Goal: Task Accomplishment & Management: Use online tool/utility

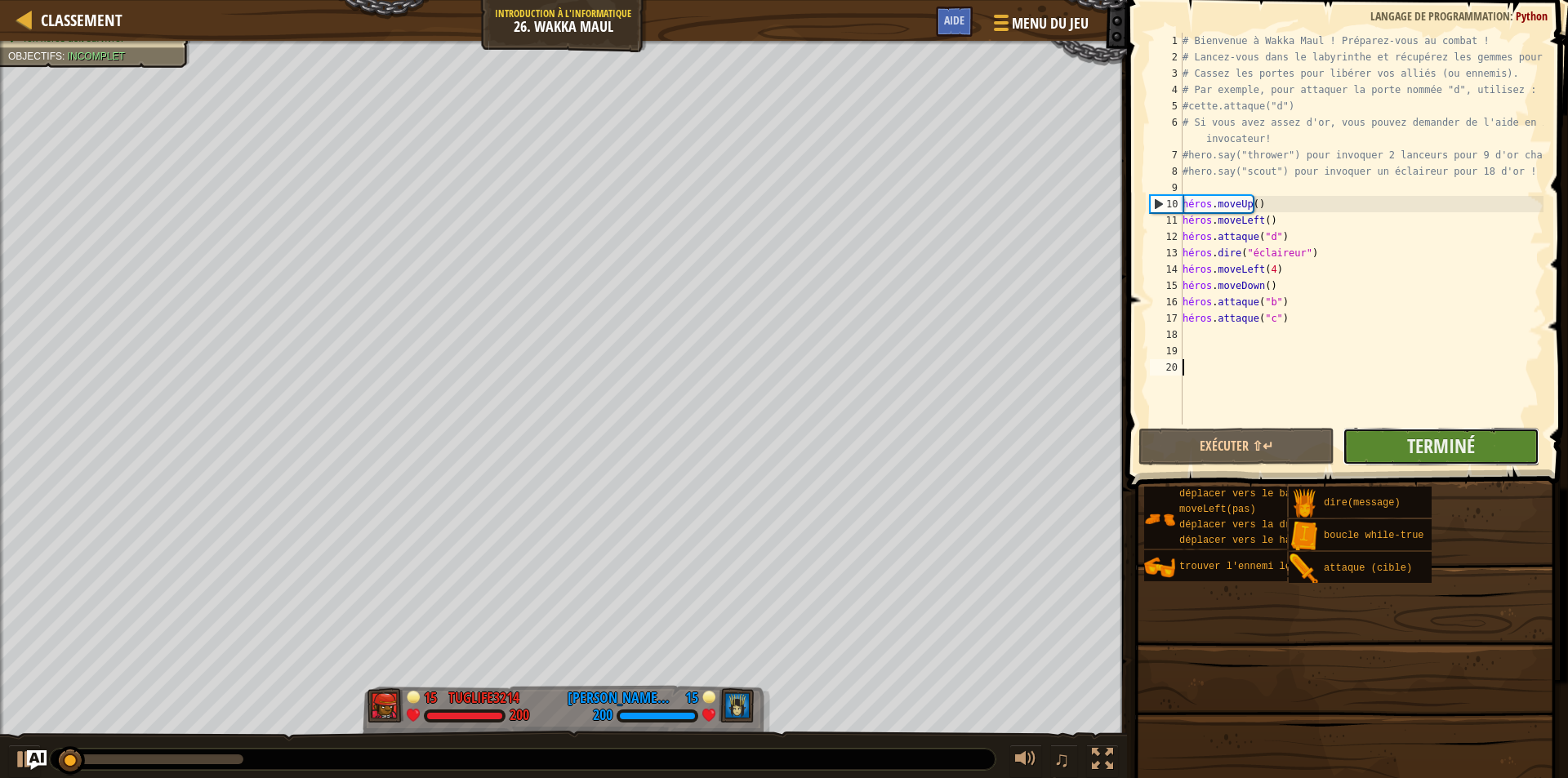
click at [1350, 444] on button "Terminé" at bounding box center [1440, 446] width 196 height 37
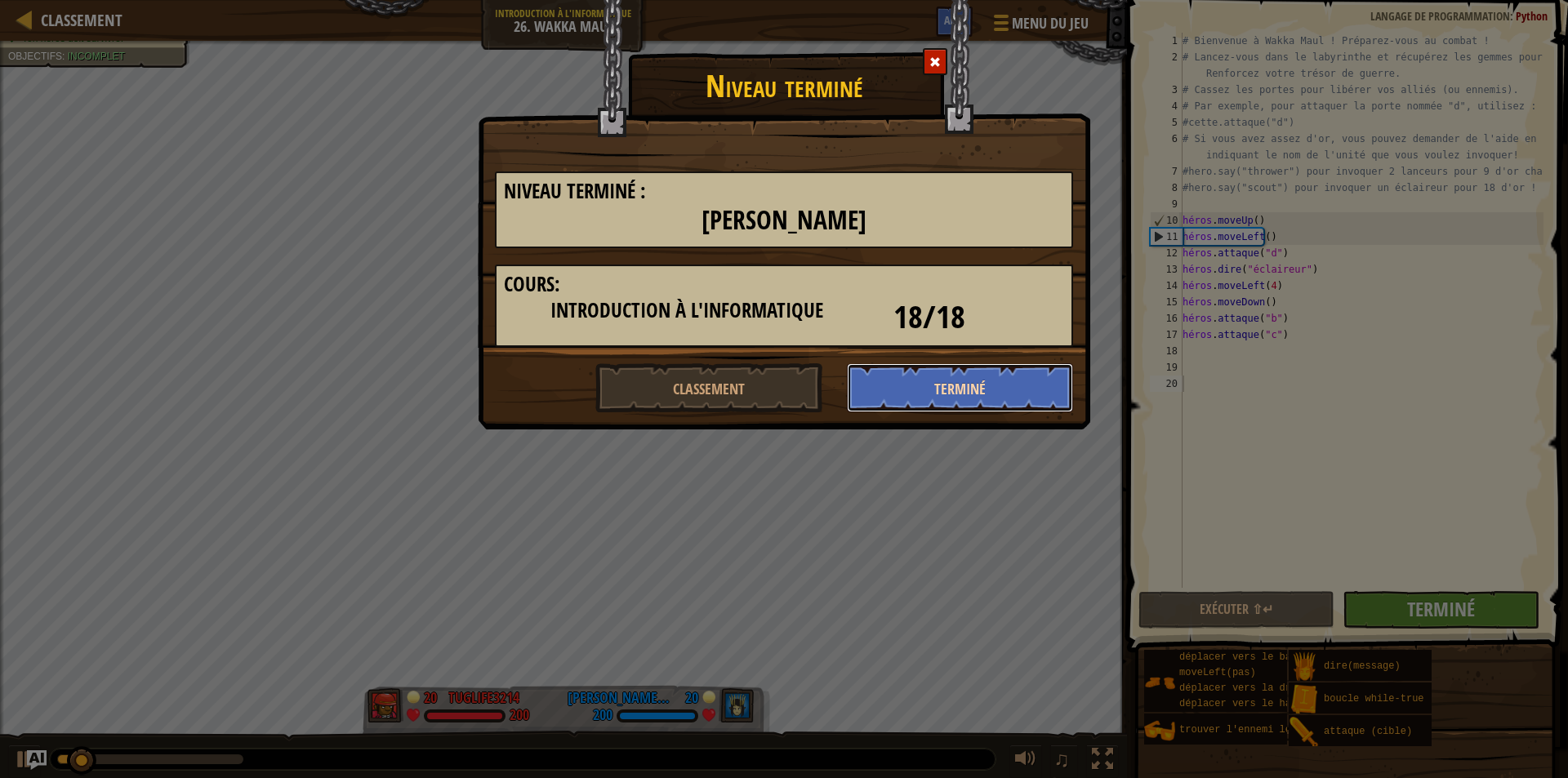
click at [941, 384] on font "Terminé" at bounding box center [960, 389] width 51 height 21
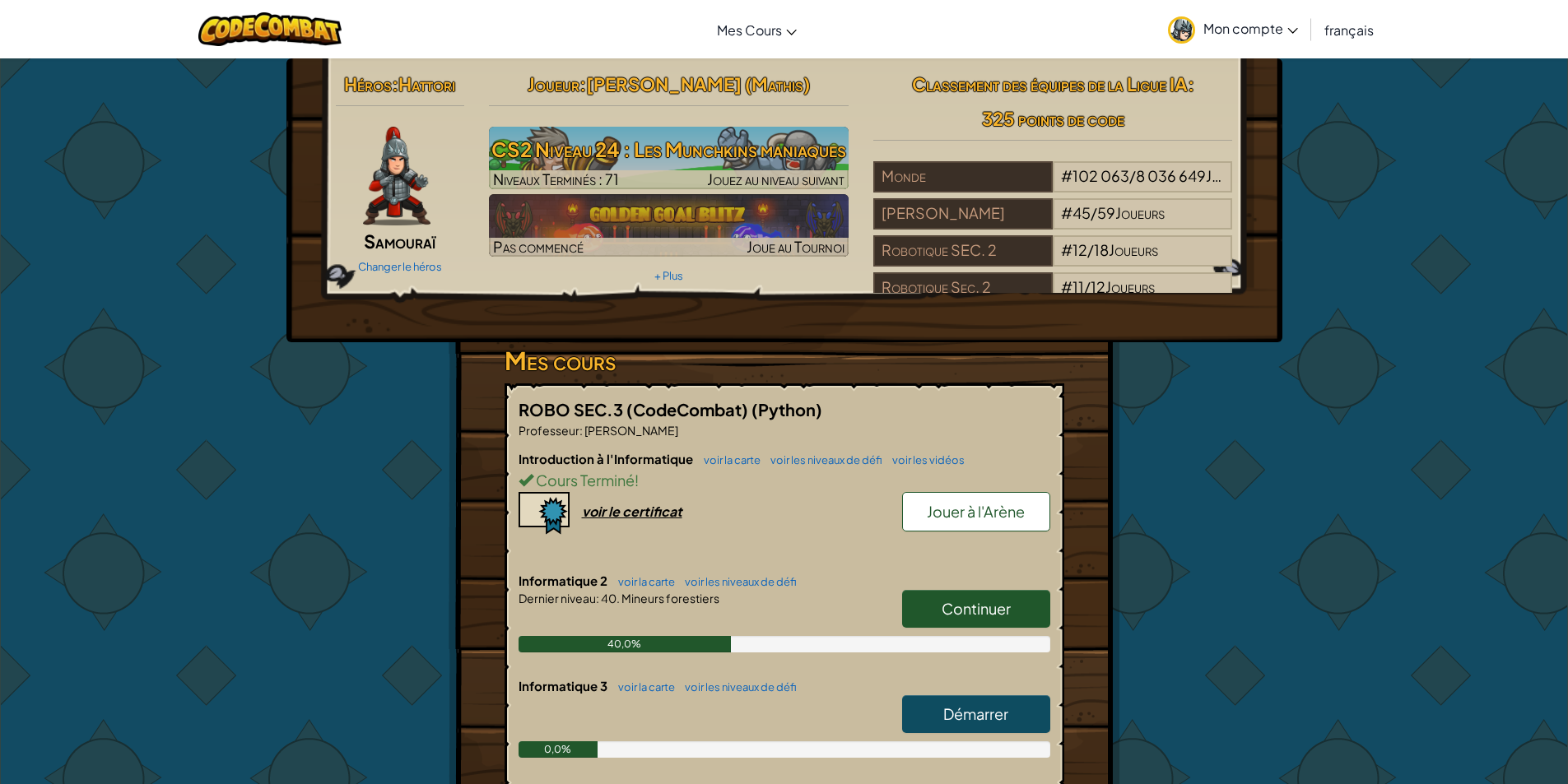
click at [988, 529] on link "Jouer à l'Arène" at bounding box center [976, 512] width 148 height 40
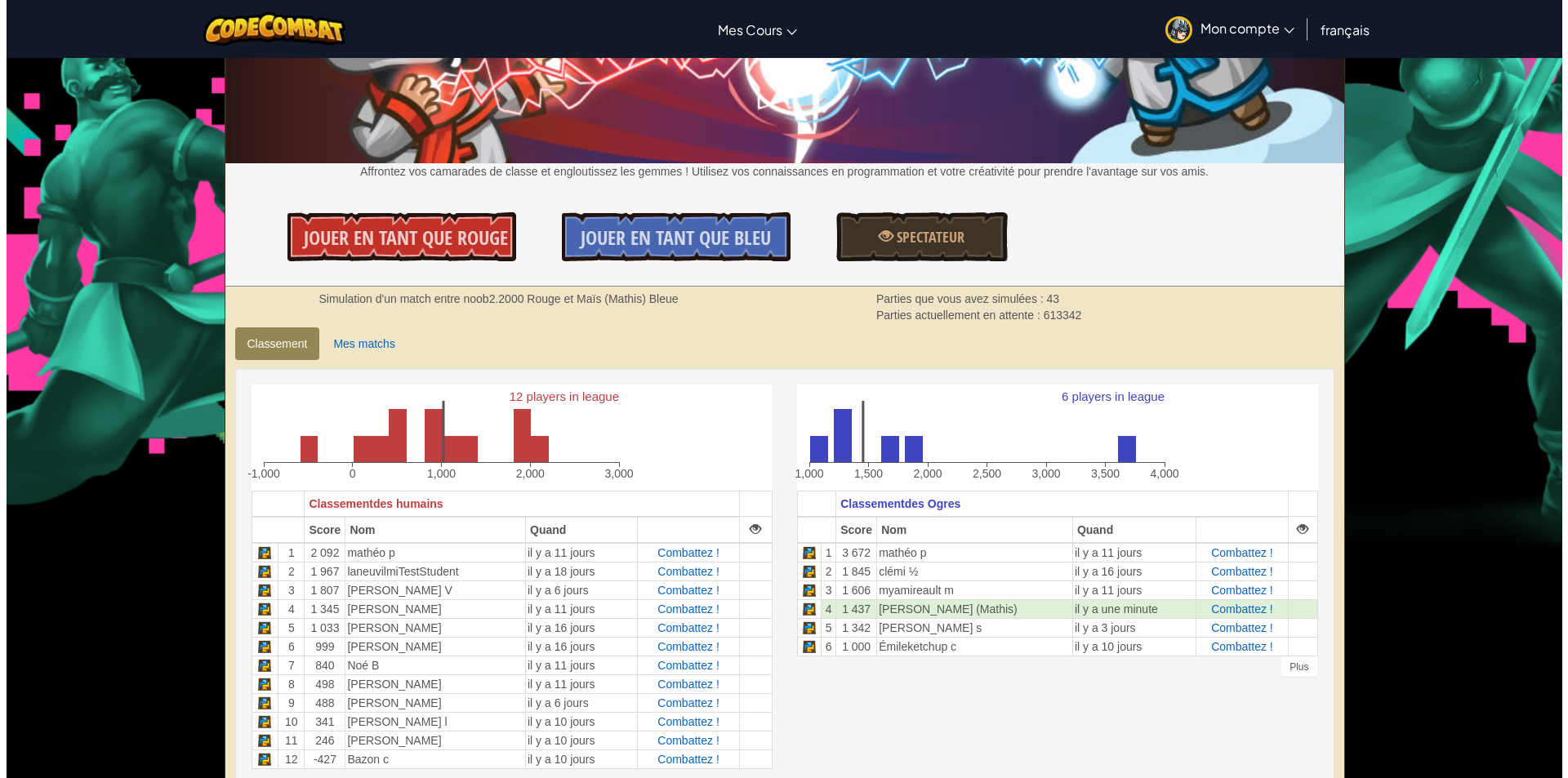
scroll to position [245, 0]
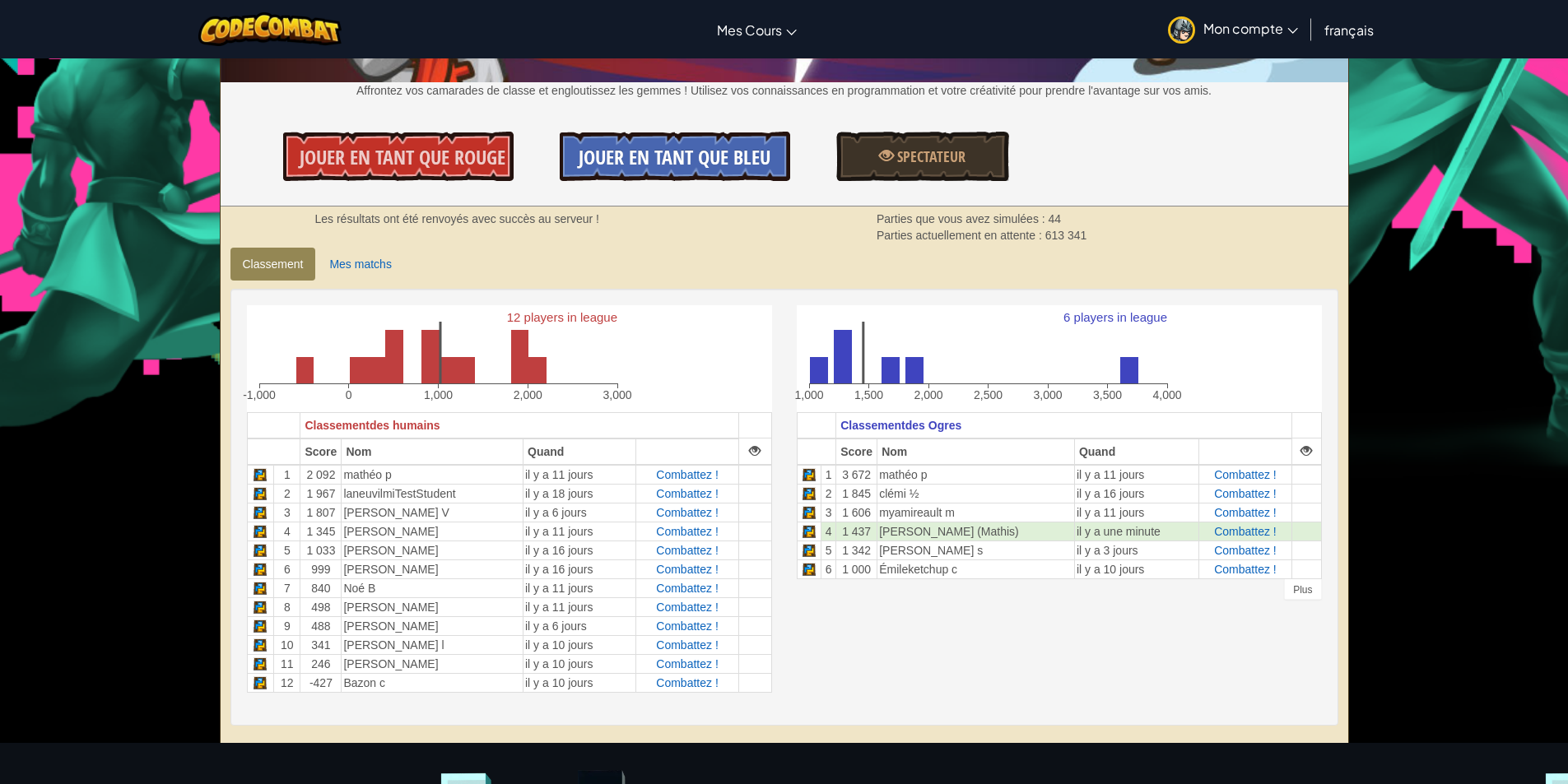
click at [713, 144] on font "Jouer en tant que Bleu" at bounding box center [675, 157] width 192 height 27
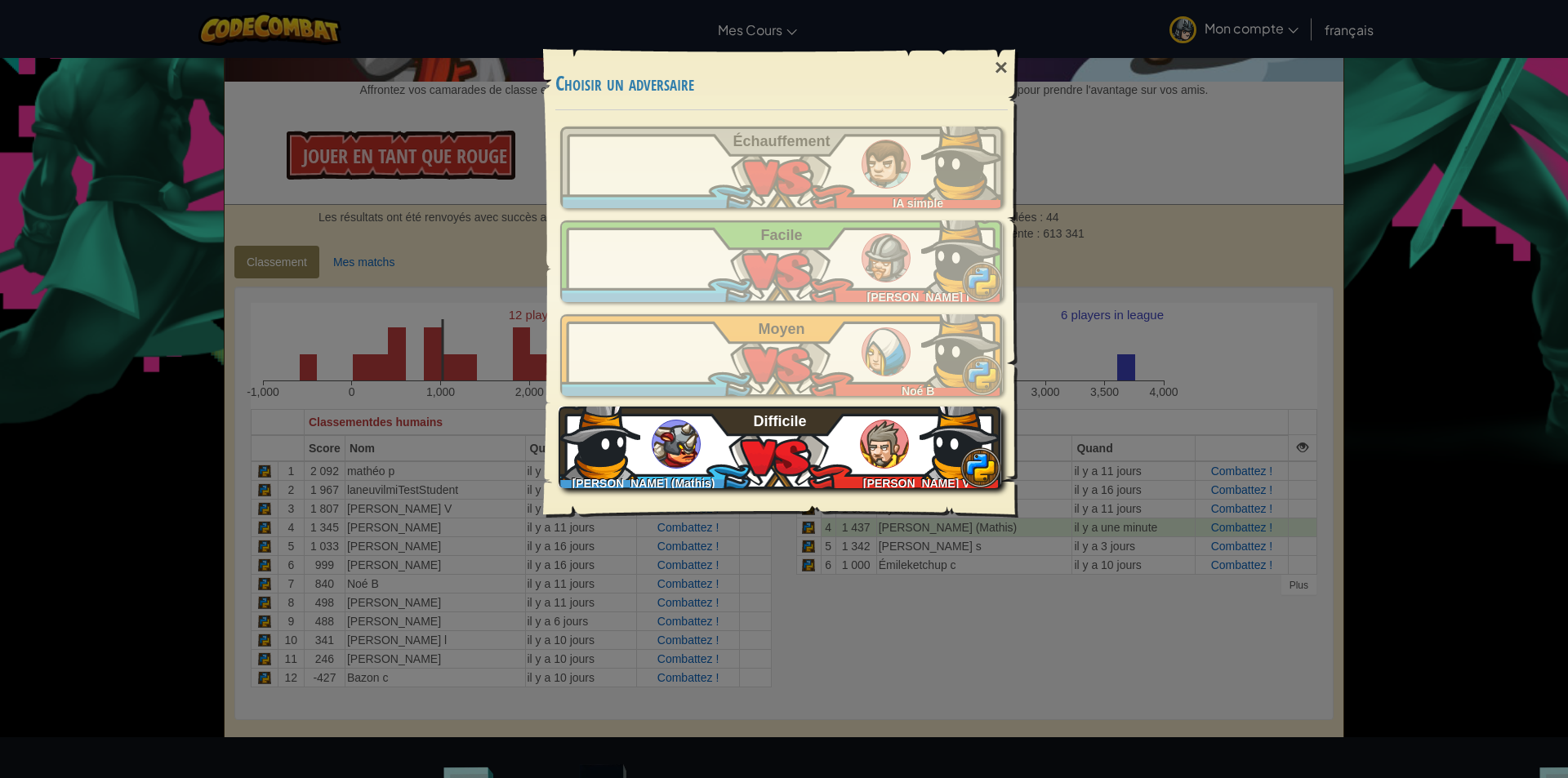
click at [801, 452] on div "Maïs ([PERSON_NAME]) [PERSON_NAME] V Difficile" at bounding box center [779, 446] width 443 height 81
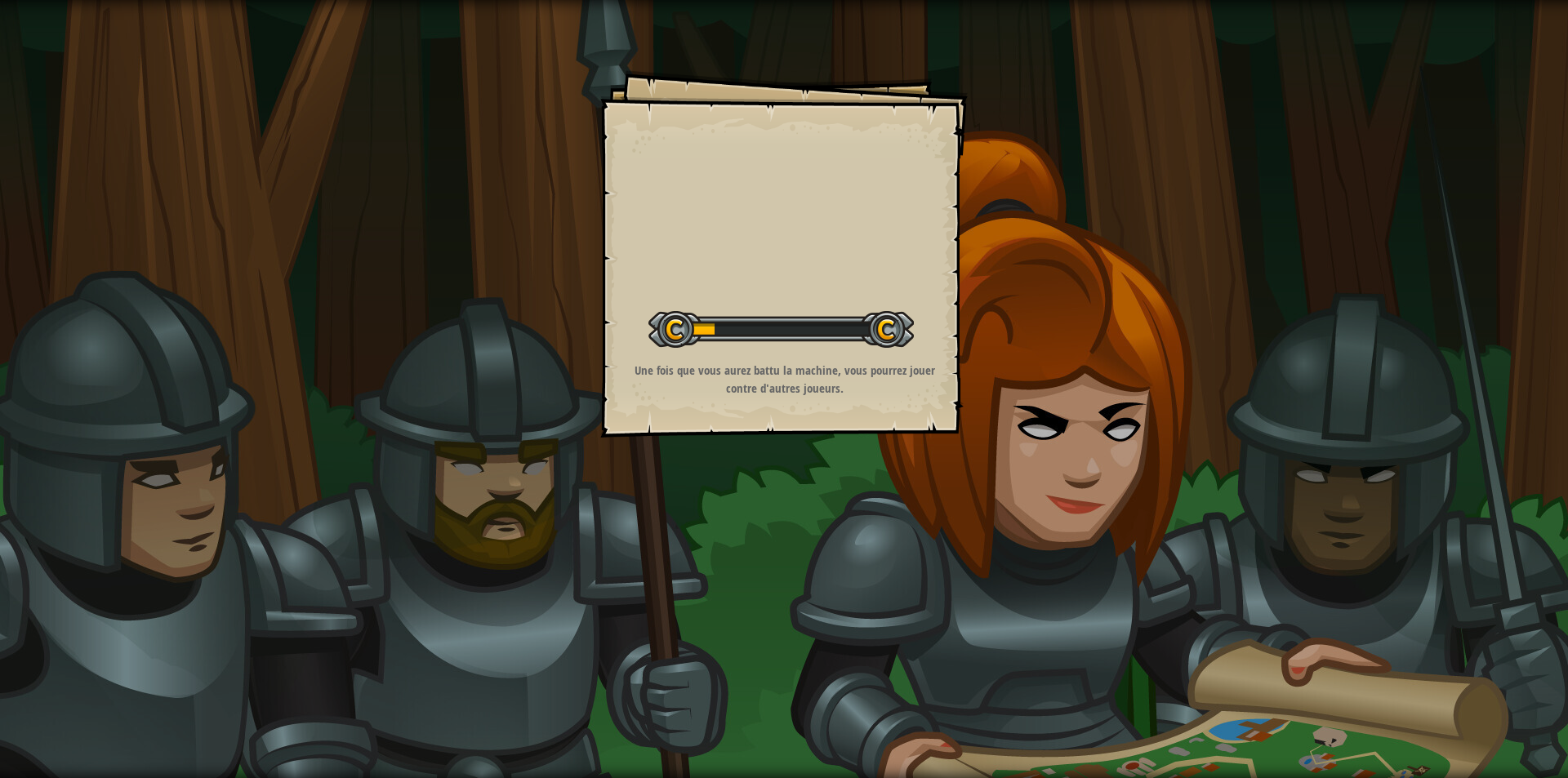
click at [1172, 270] on div "Goals Démarrer niveau Erreur de chargement du serveur Vous avez besoin d'un abo…" at bounding box center [784, 389] width 1568 height 778
click at [1188, 338] on div "Objectifs Démarrer niveau Erreur de chargement du serveur Vous avez besoin d'un…" at bounding box center [784, 389] width 1568 height 778
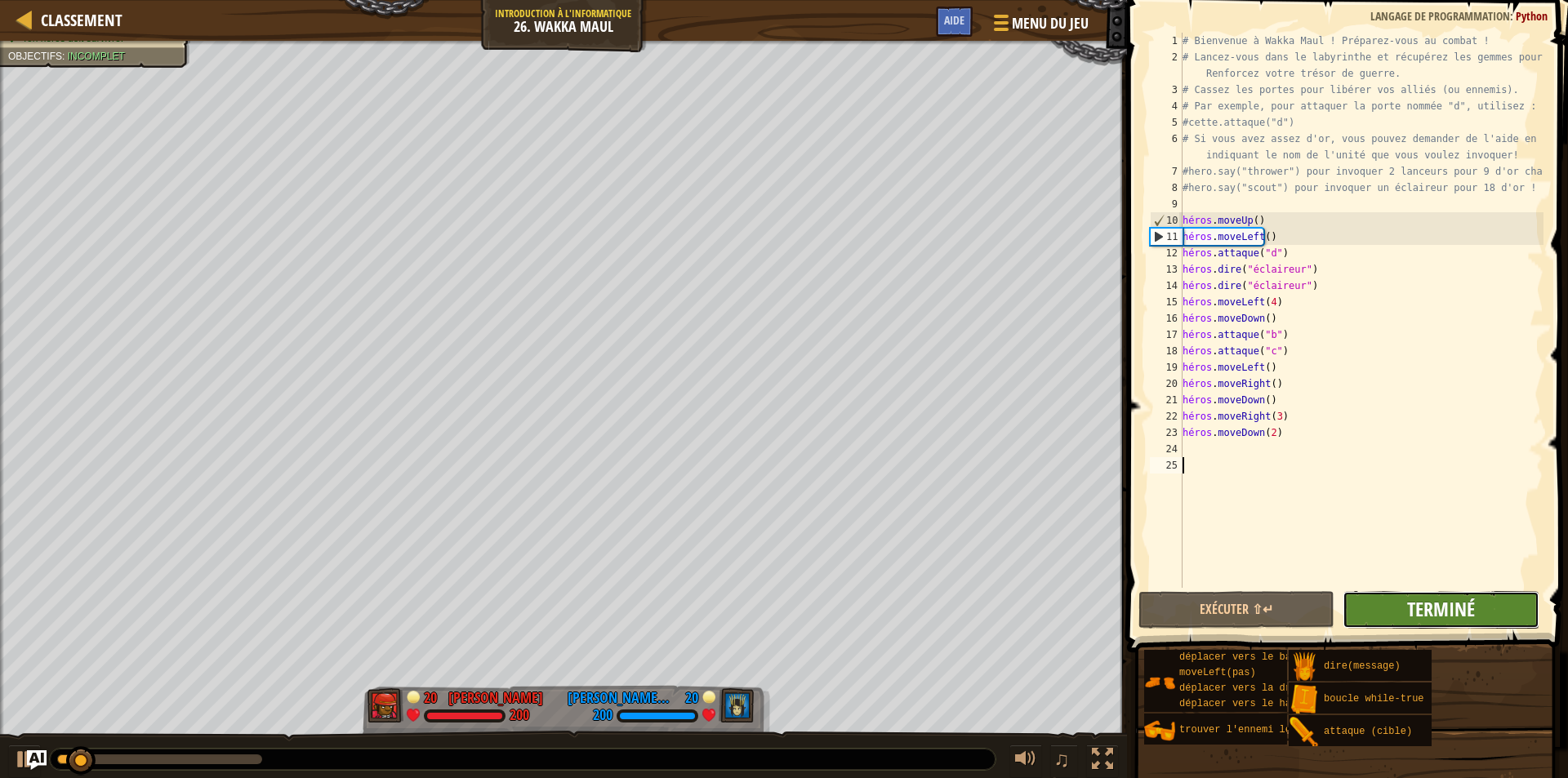
click at [1422, 618] on font "Terminé" at bounding box center [1440, 608] width 68 height 26
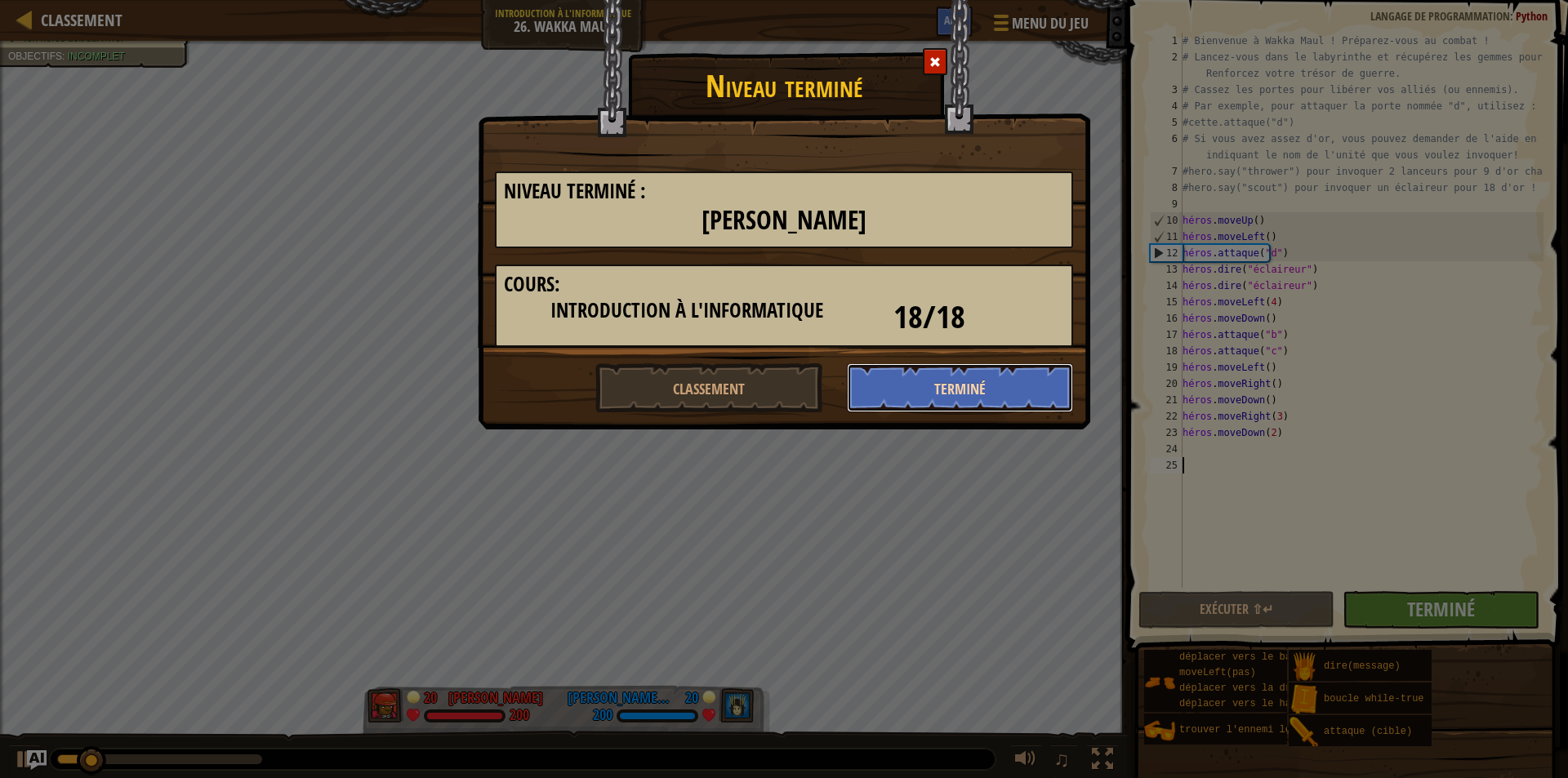
click at [895, 380] on button "Terminé" at bounding box center [960, 388] width 227 height 49
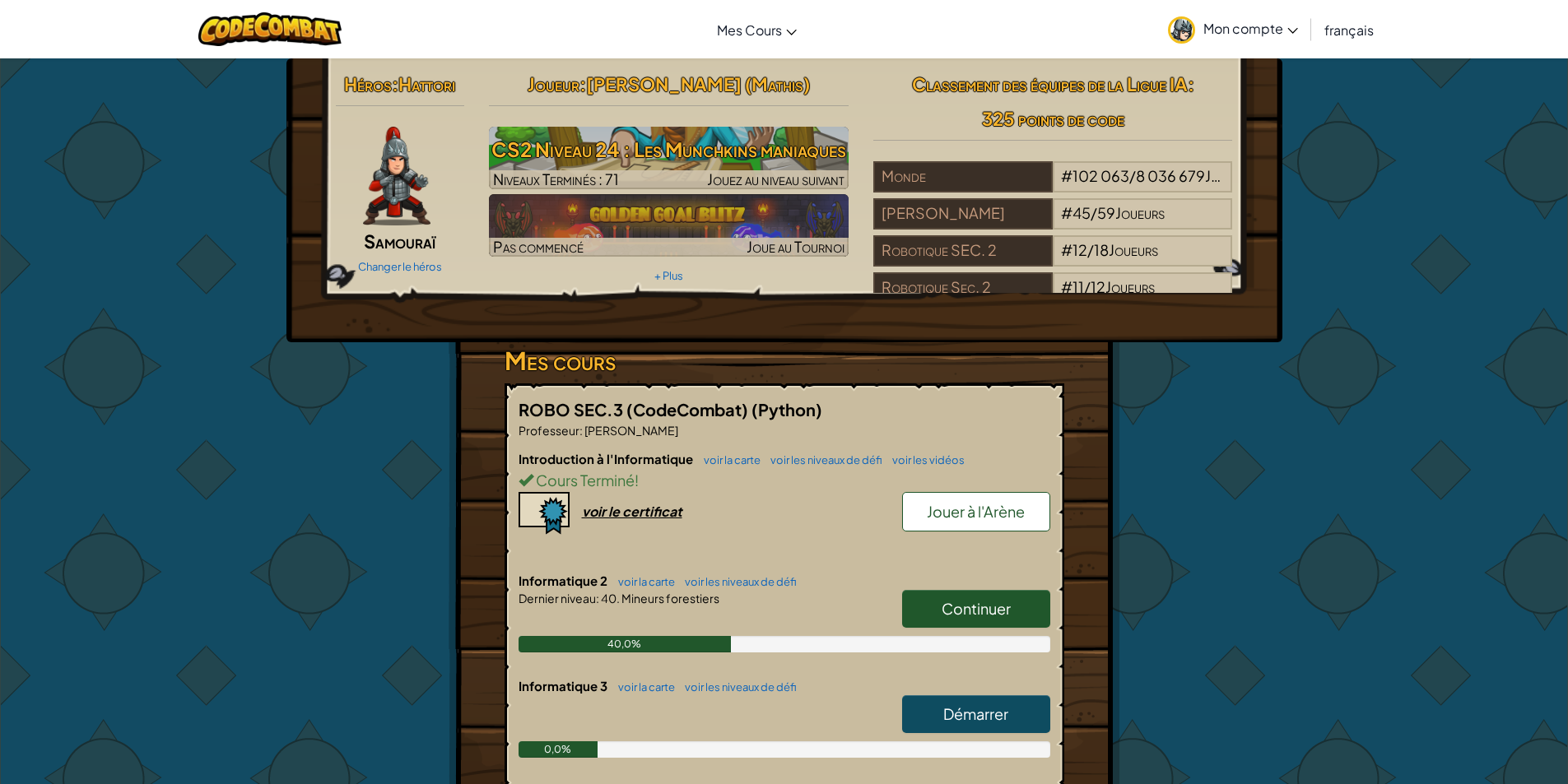
click at [973, 516] on font "Jouer à l'Arène" at bounding box center [975, 511] width 98 height 19
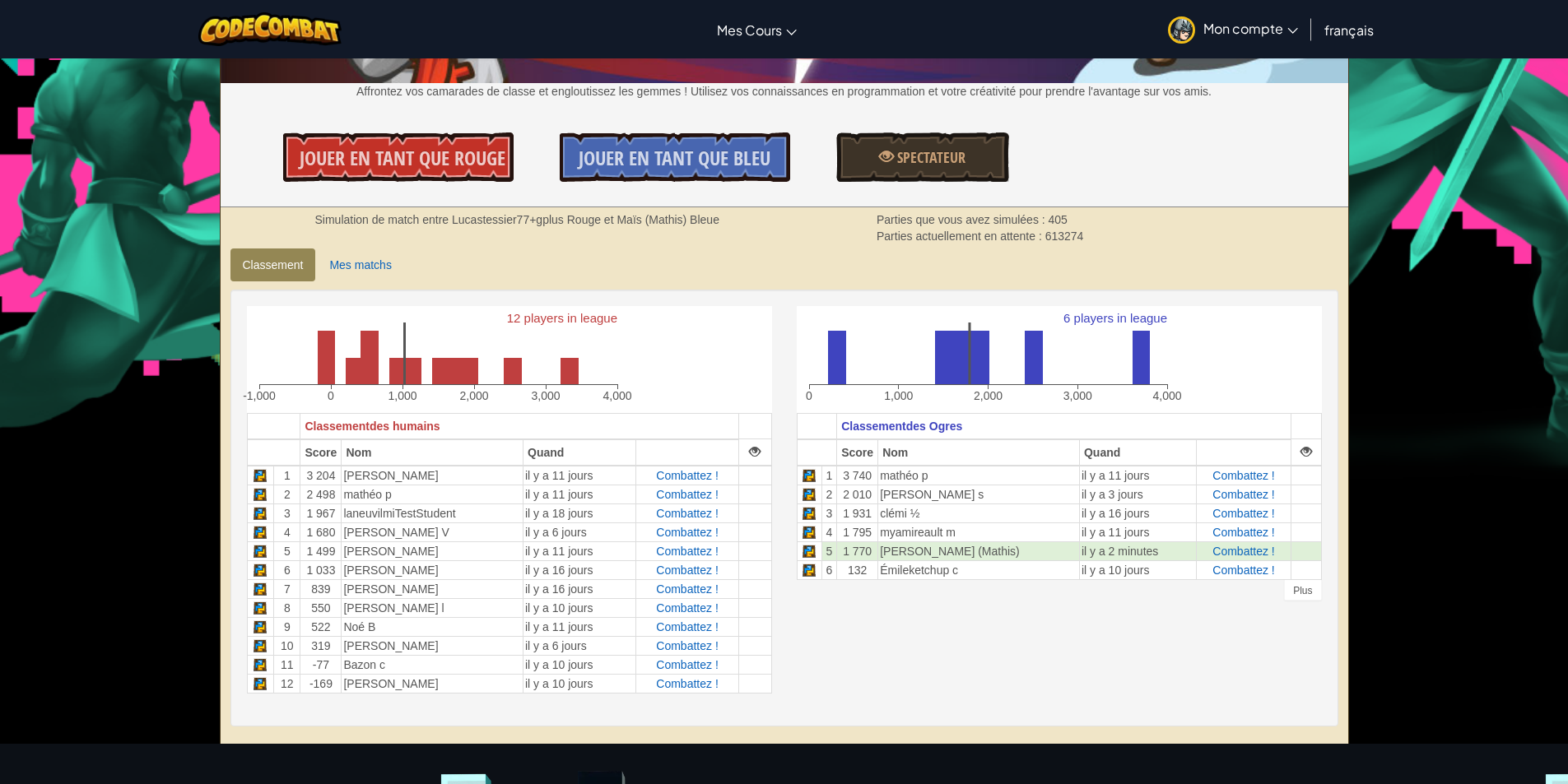
scroll to position [247, 0]
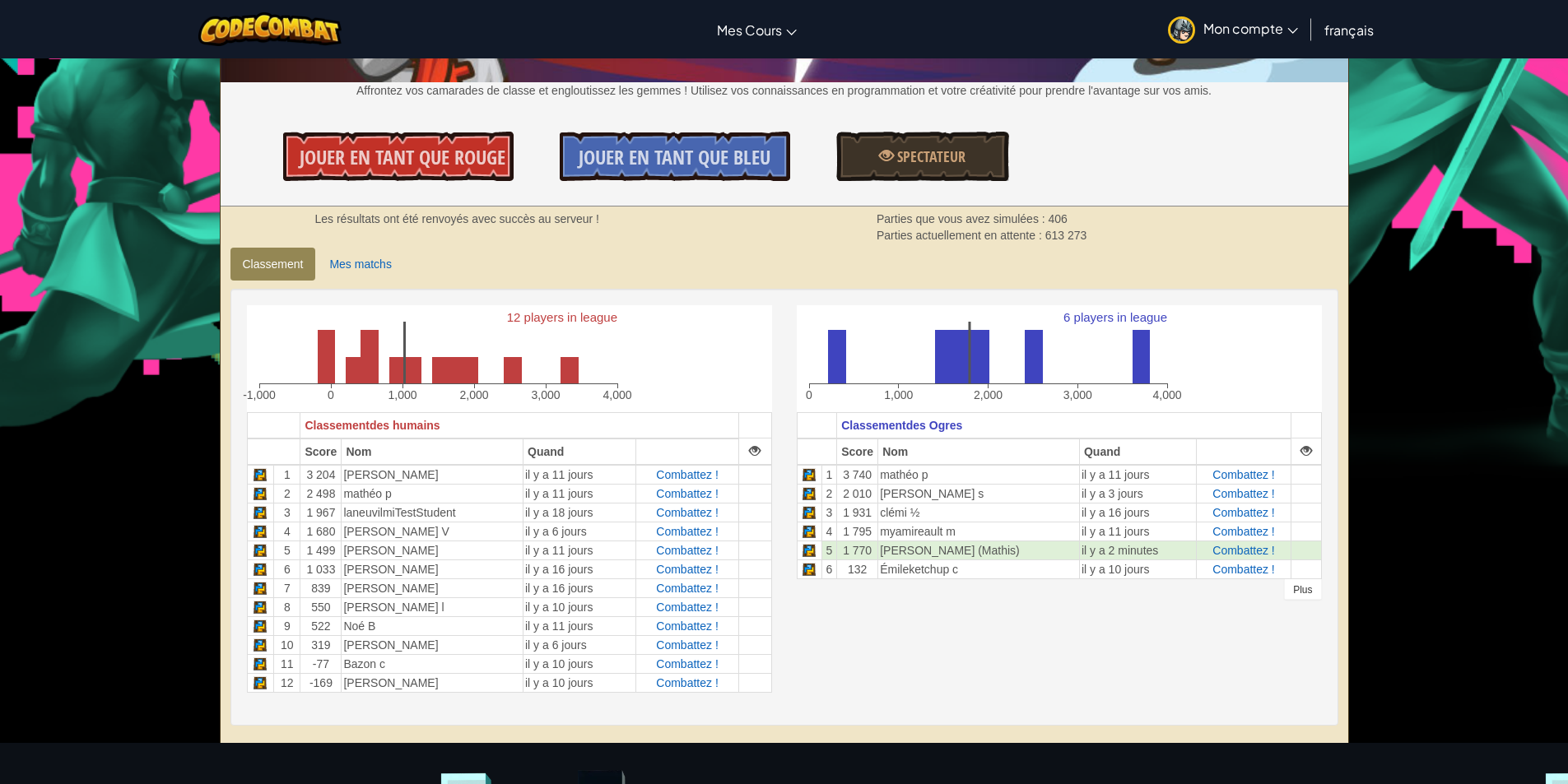
click at [1307, 589] on font "Plus" at bounding box center [1302, 590] width 19 height 12
click at [1291, 584] on div "Plus" at bounding box center [1302, 588] width 37 height 21
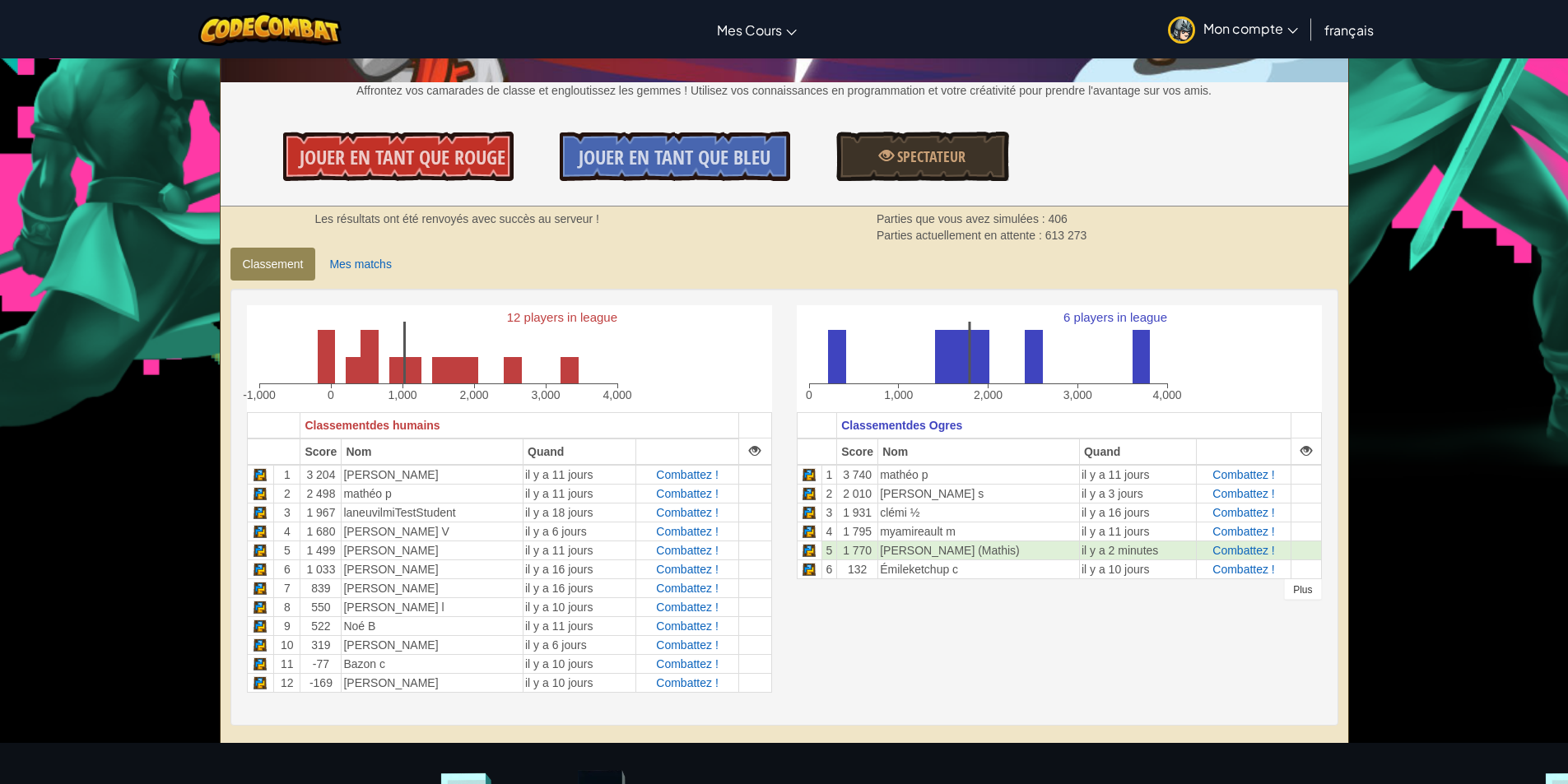
click at [1291, 584] on div "Plus" at bounding box center [1302, 588] width 37 height 21
click at [1297, 585] on font "Plus" at bounding box center [1302, 590] width 19 height 12
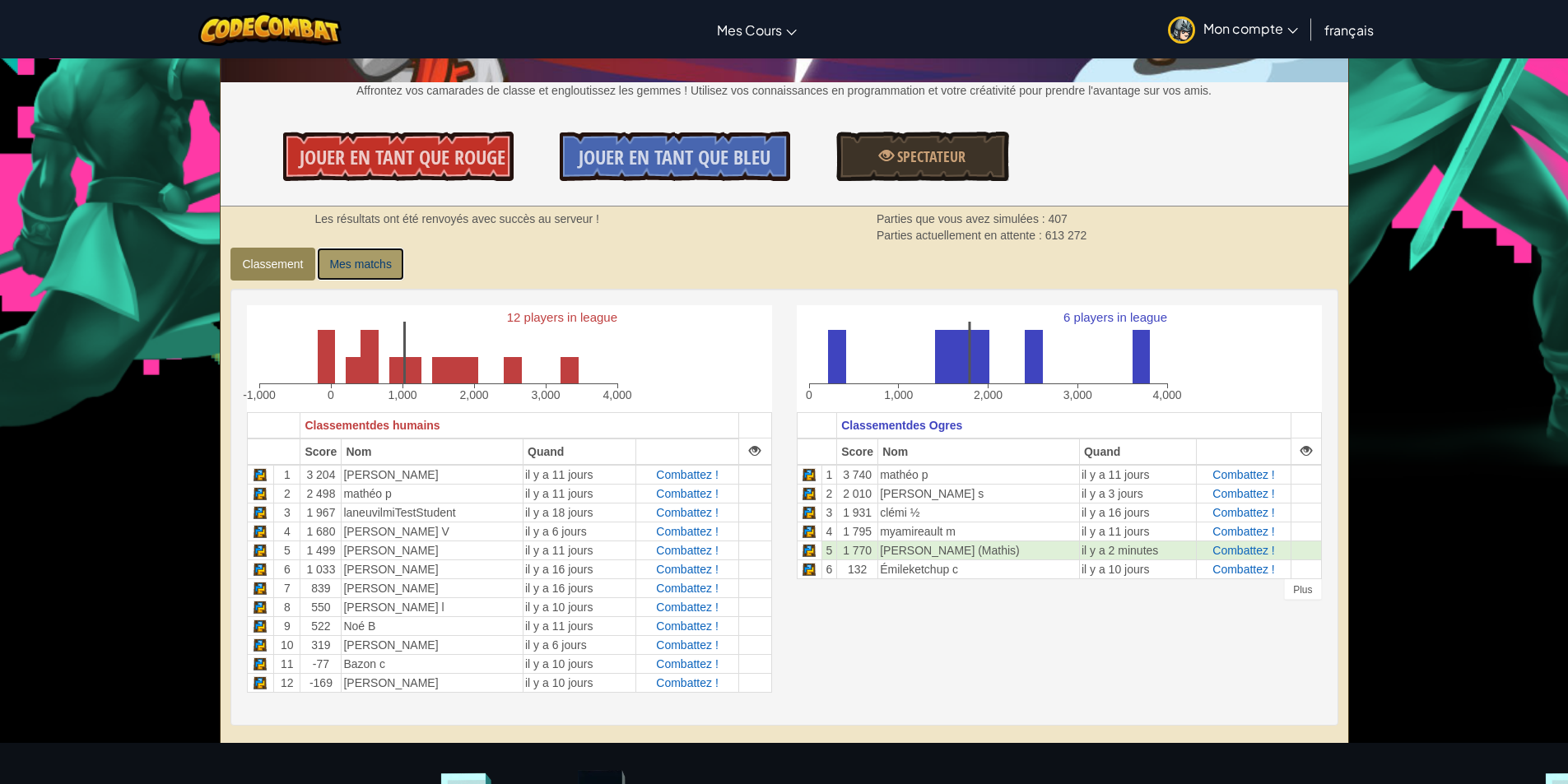
click at [338, 258] on font "Mes matchs" at bounding box center [360, 263] width 61 height 13
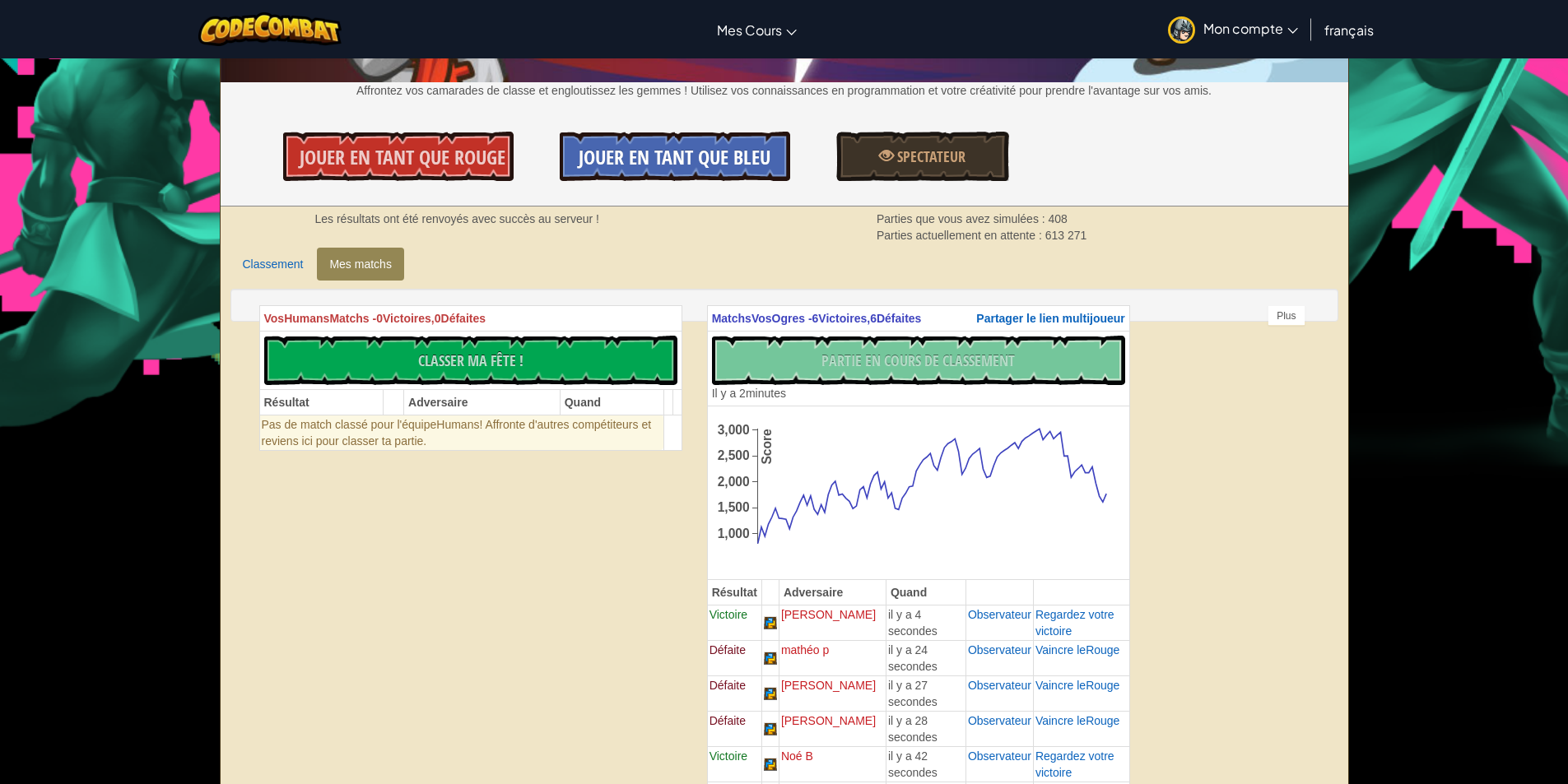
click at [605, 161] on font "Jouer en tant que Bleu" at bounding box center [675, 157] width 192 height 27
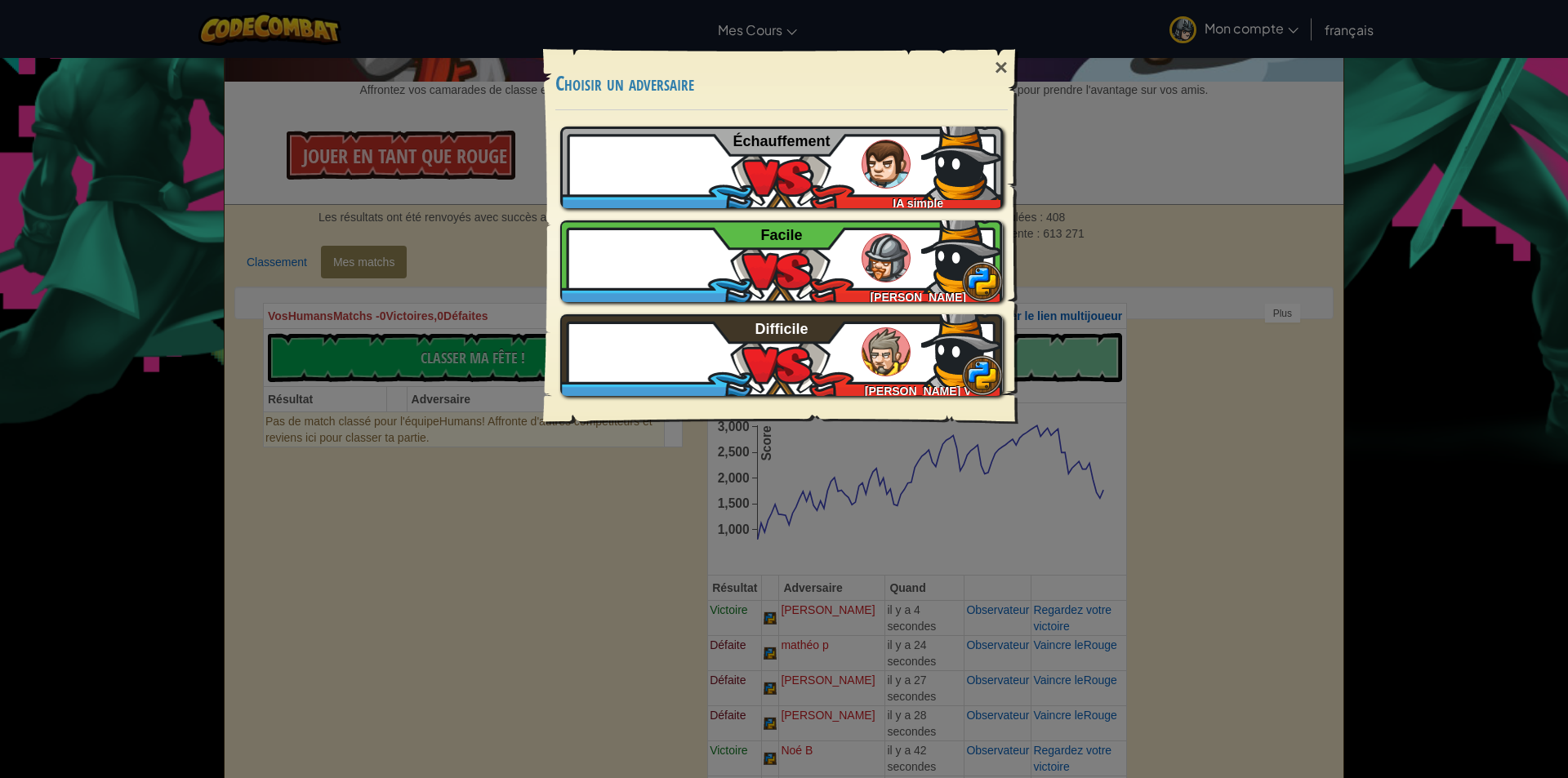
click at [1220, 299] on div "× Choisir un adversaire Jouer au tutoriel Recommandé si tu n'as jamais joué ava…" at bounding box center [784, 389] width 1568 height 778
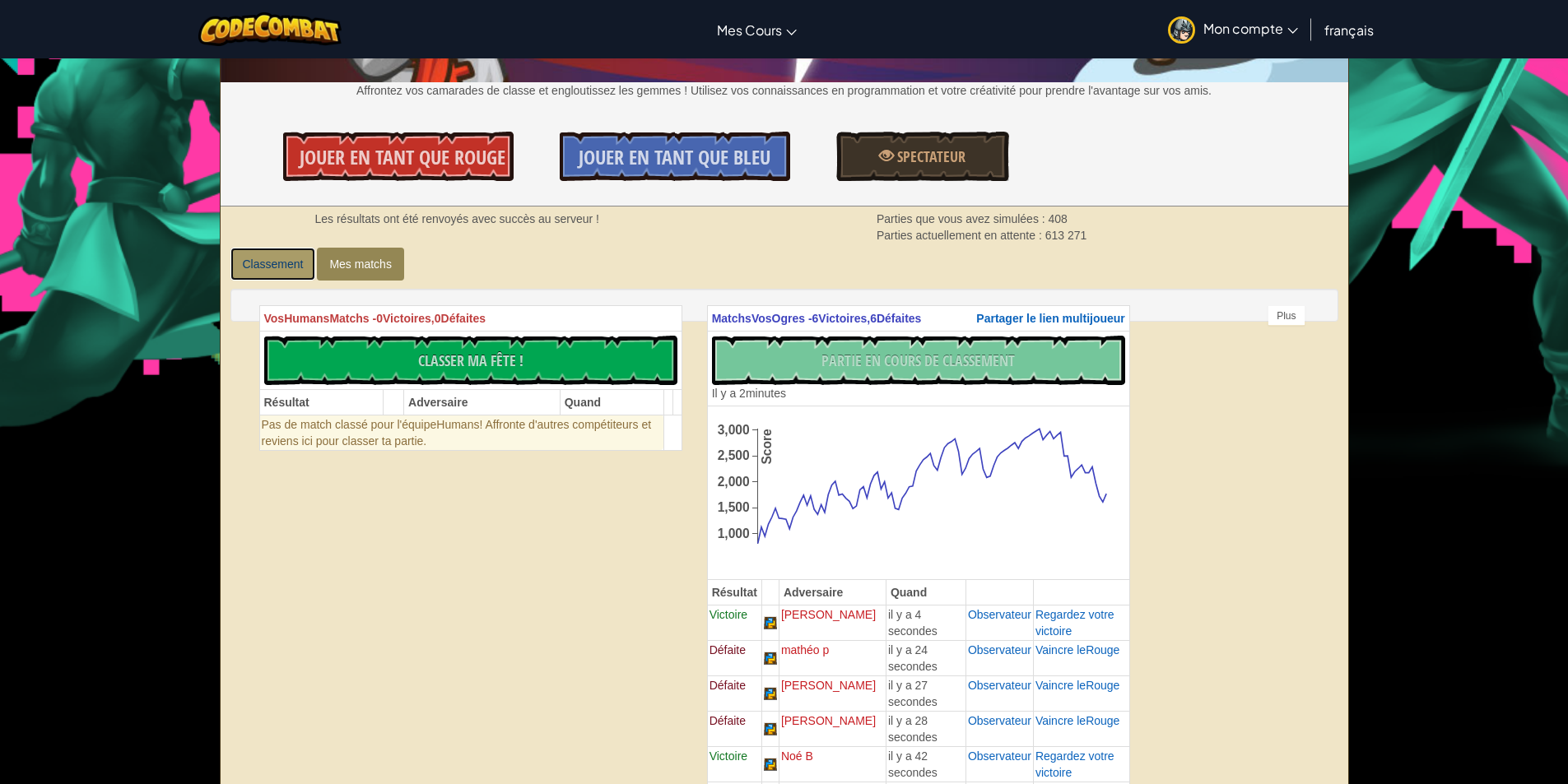
click at [287, 257] on font "Classement" at bounding box center [273, 263] width 61 height 13
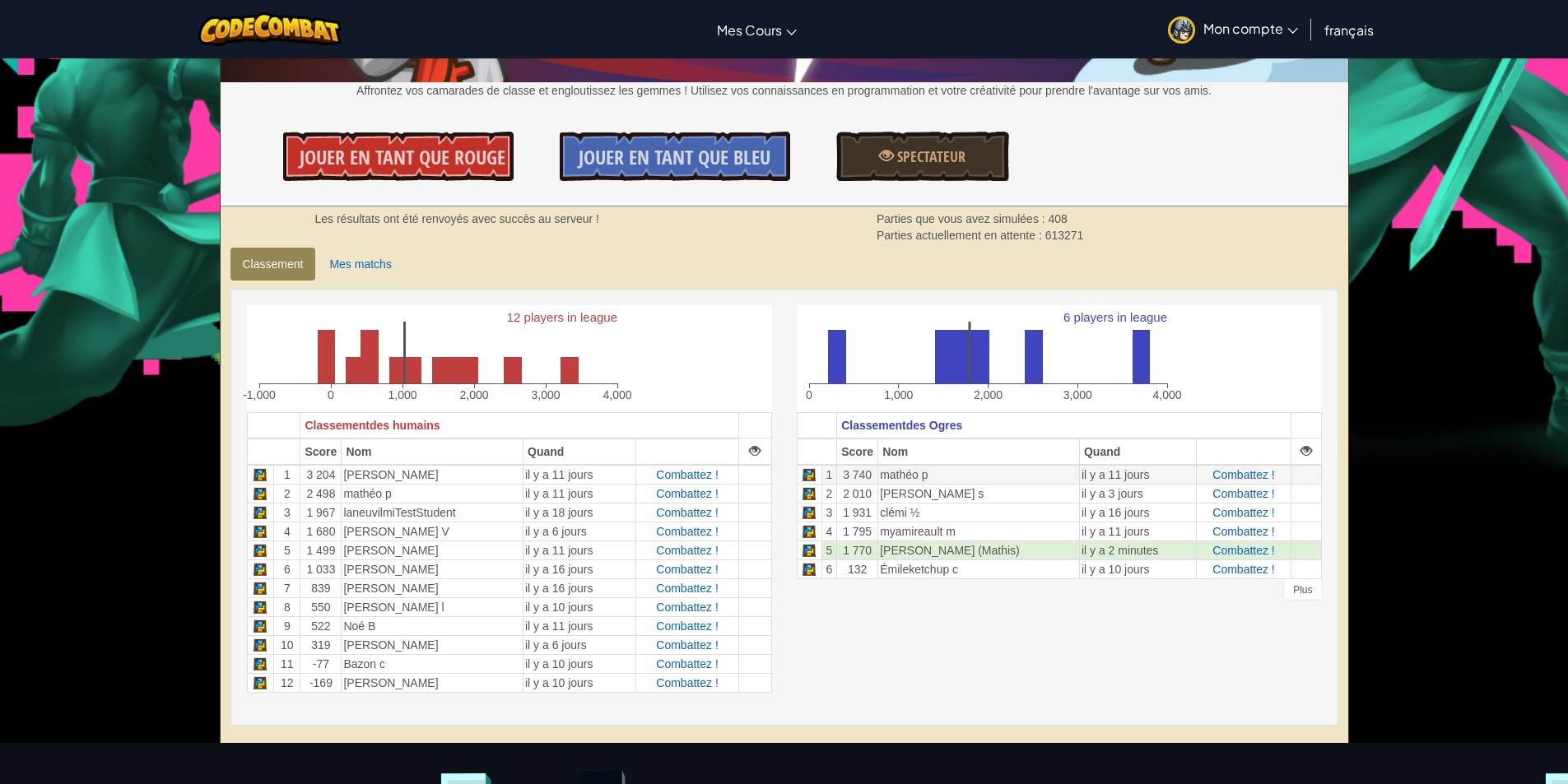
click at [1091, 473] on font "il y a 11 jours" at bounding box center [1115, 474] width 67 height 13
click at [1169, 668] on div "12 players in league -1,000 0 1,000 2,000 3,000 4,000 Classement des humains Sc…" at bounding box center [784, 507] width 1100 height 404
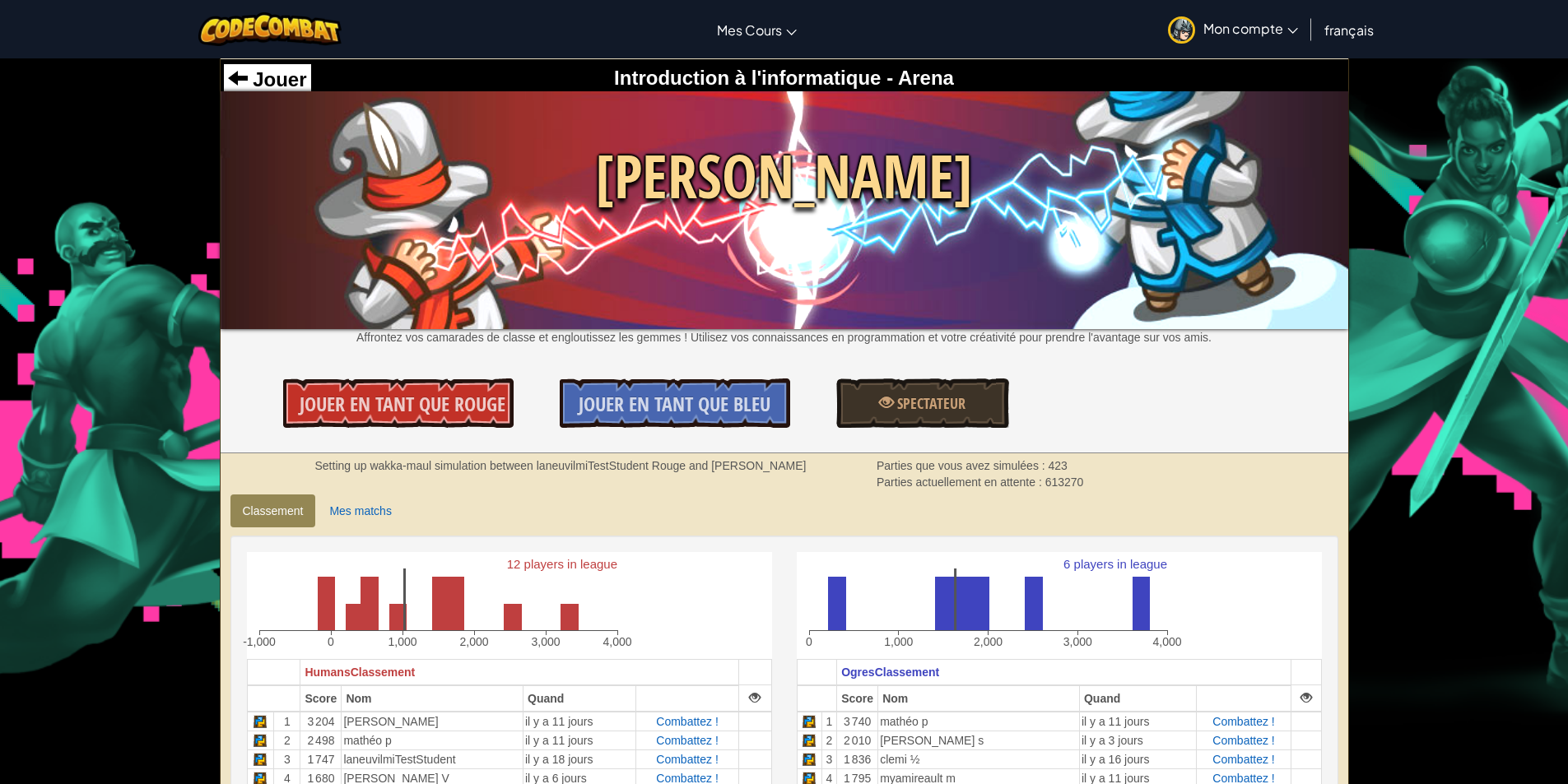
click at [704, 279] on img at bounding box center [784, 210] width 1128 height 237
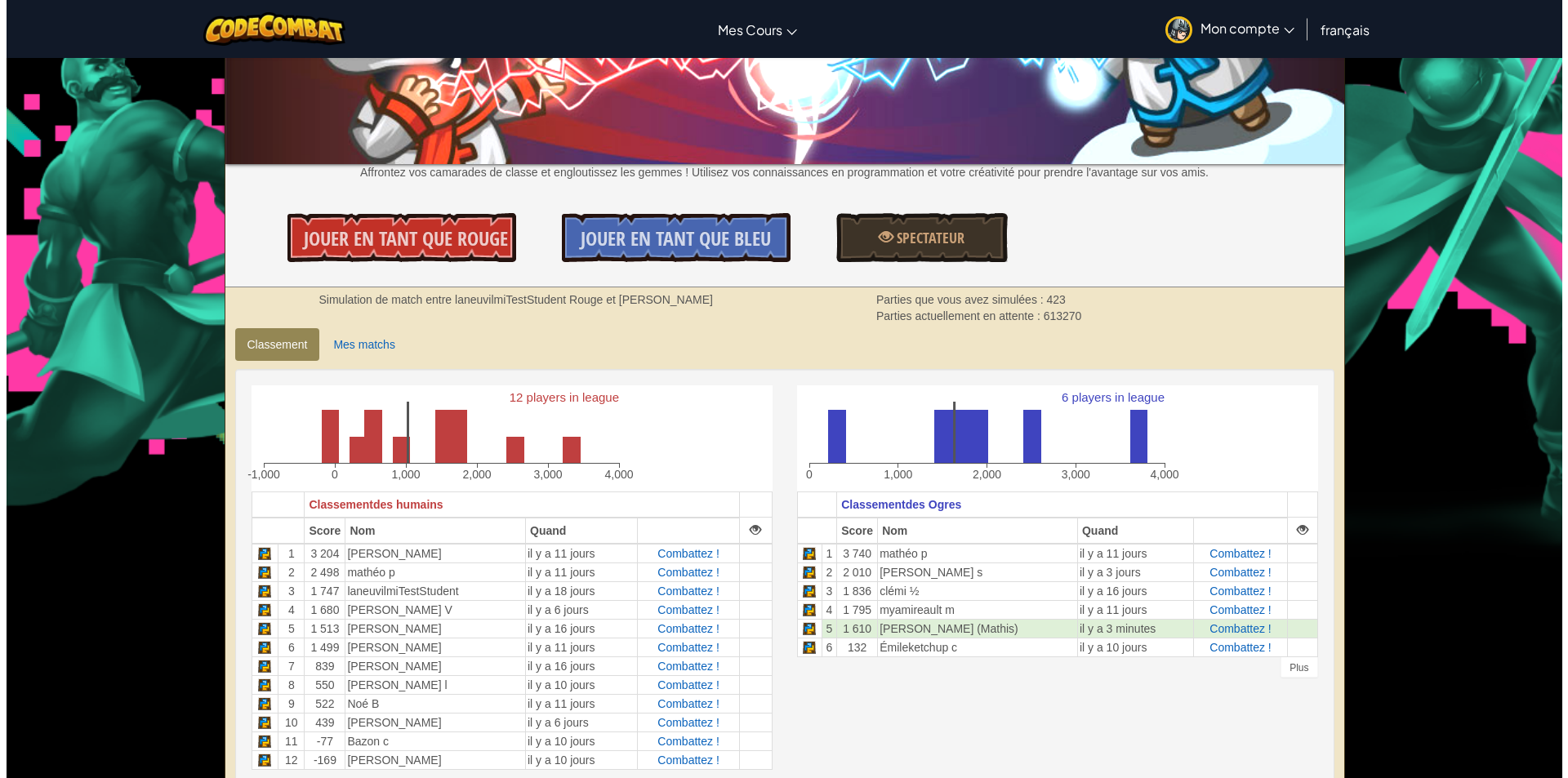
scroll to position [163, 0]
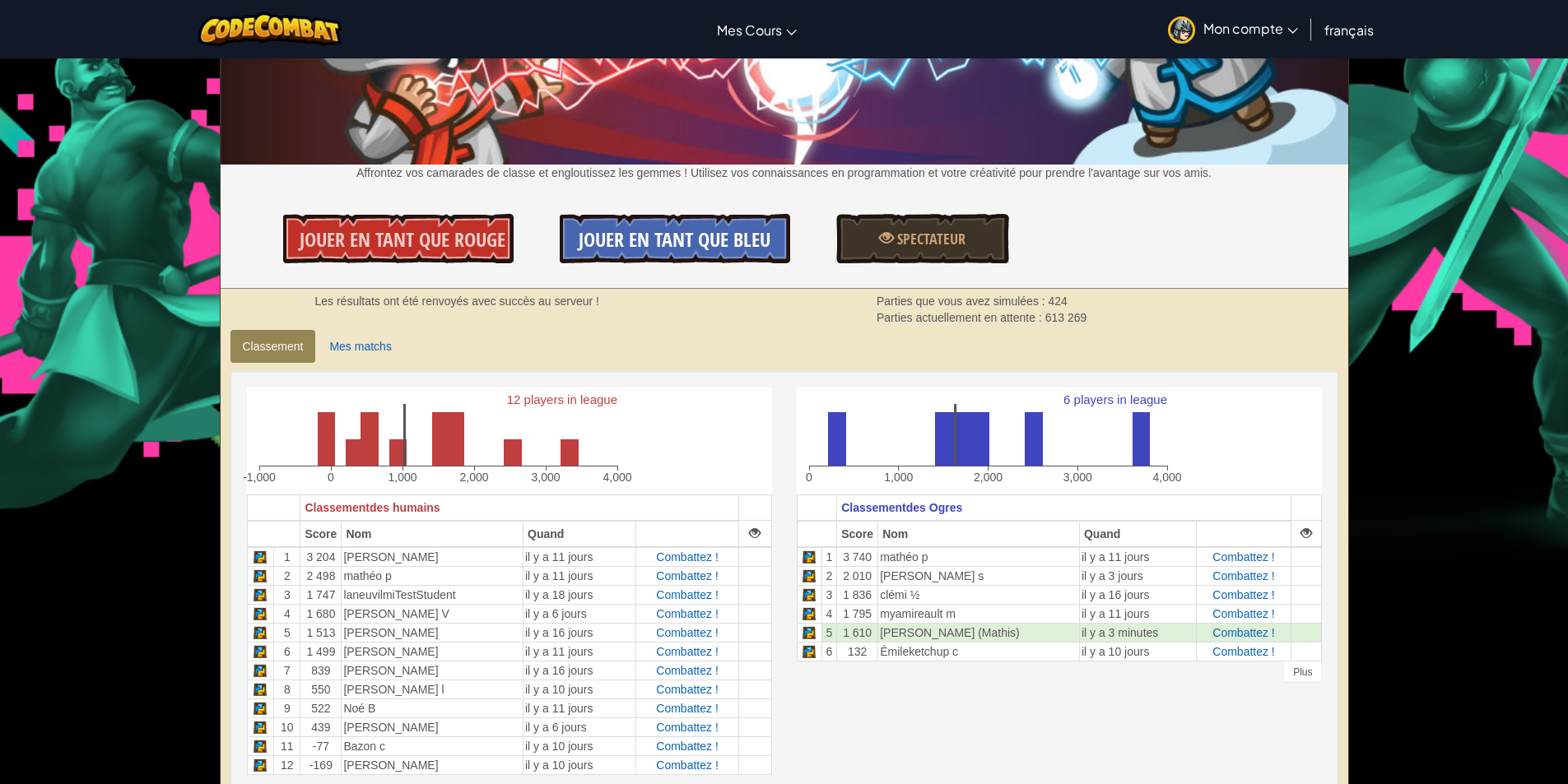
click at [693, 251] on font "Jouer en tant que Bleu" at bounding box center [675, 239] width 192 height 27
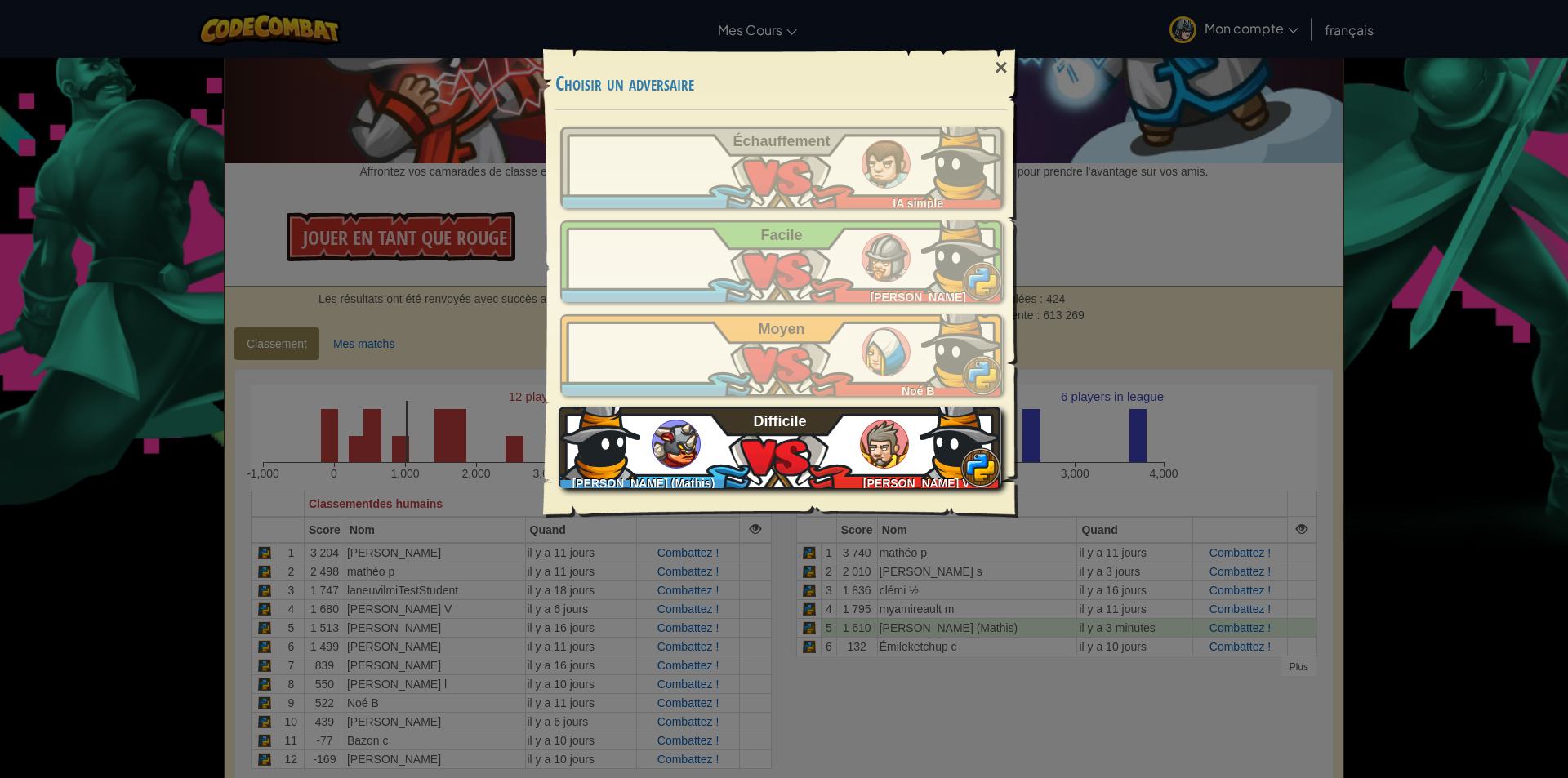
click at [858, 449] on div "Maïs ([PERSON_NAME]) [PERSON_NAME] V Difficile" at bounding box center [779, 446] width 443 height 81
